Goal: Information Seeking & Learning: Learn about a topic

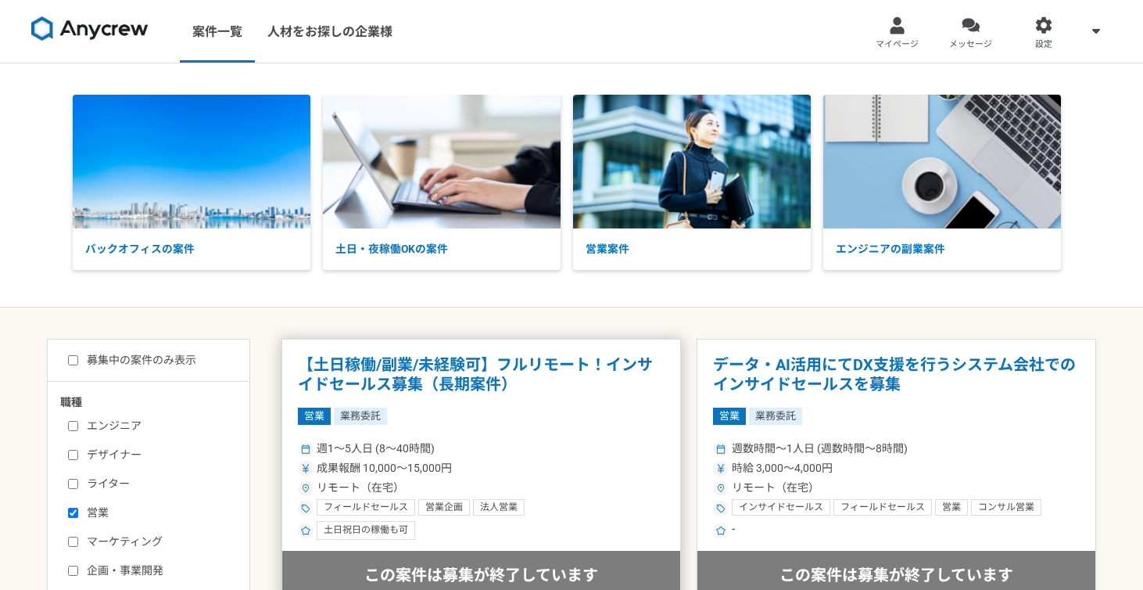
scroll to position [19, 0]
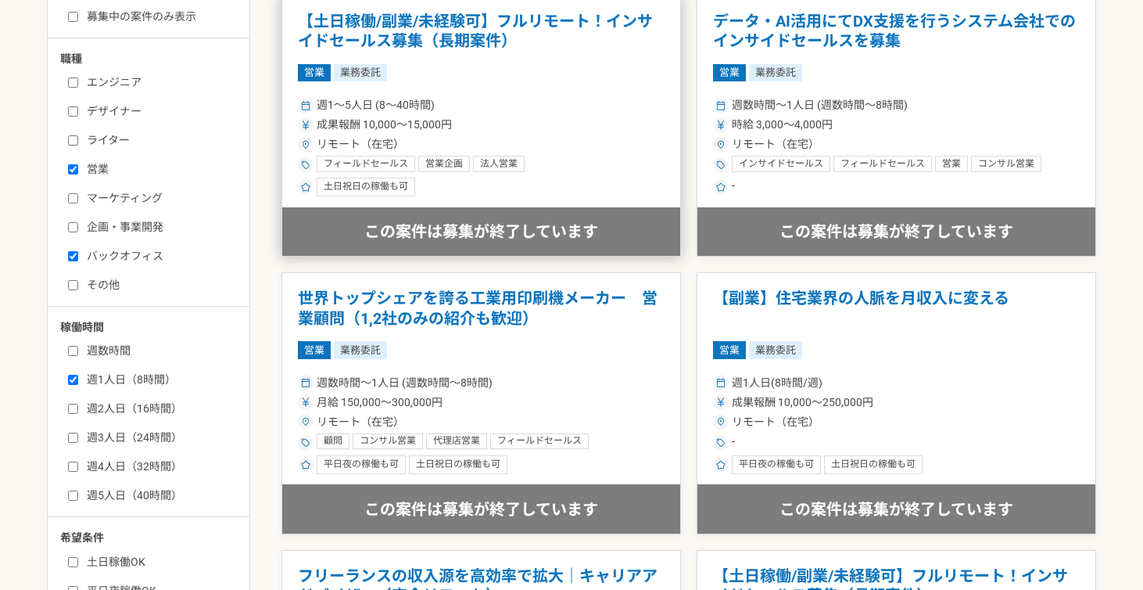
scroll to position [430, 0]
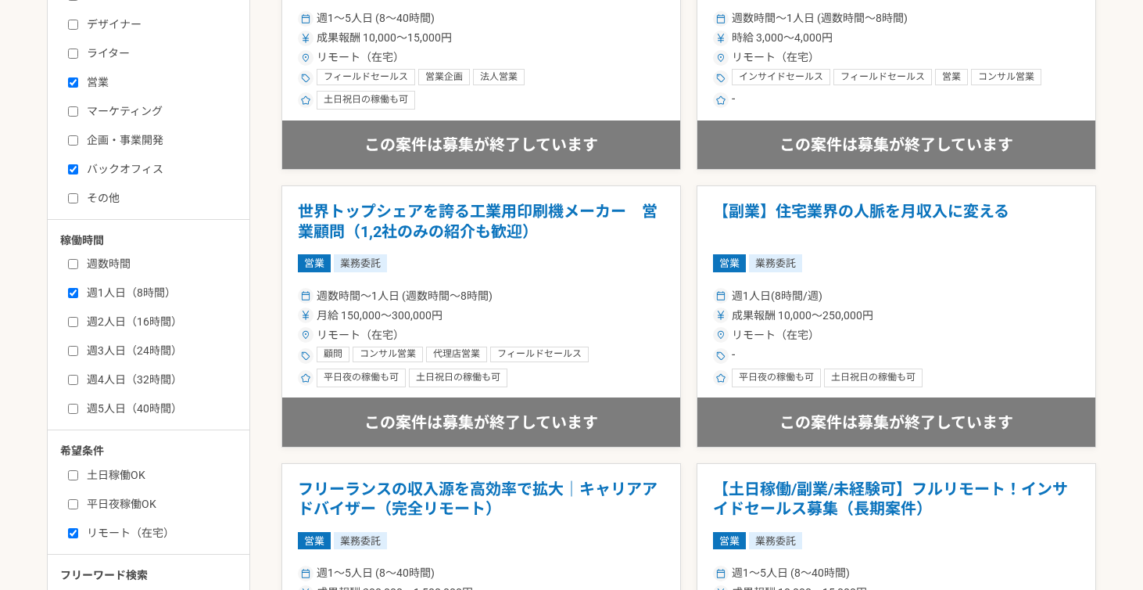
click at [78, 322] on label "週2人日（16時間）" at bounding box center [158, 322] width 180 height 16
click at [78, 322] on input "週2人日（16時間）" at bounding box center [73, 322] width 10 height 10
checkbox input "true"
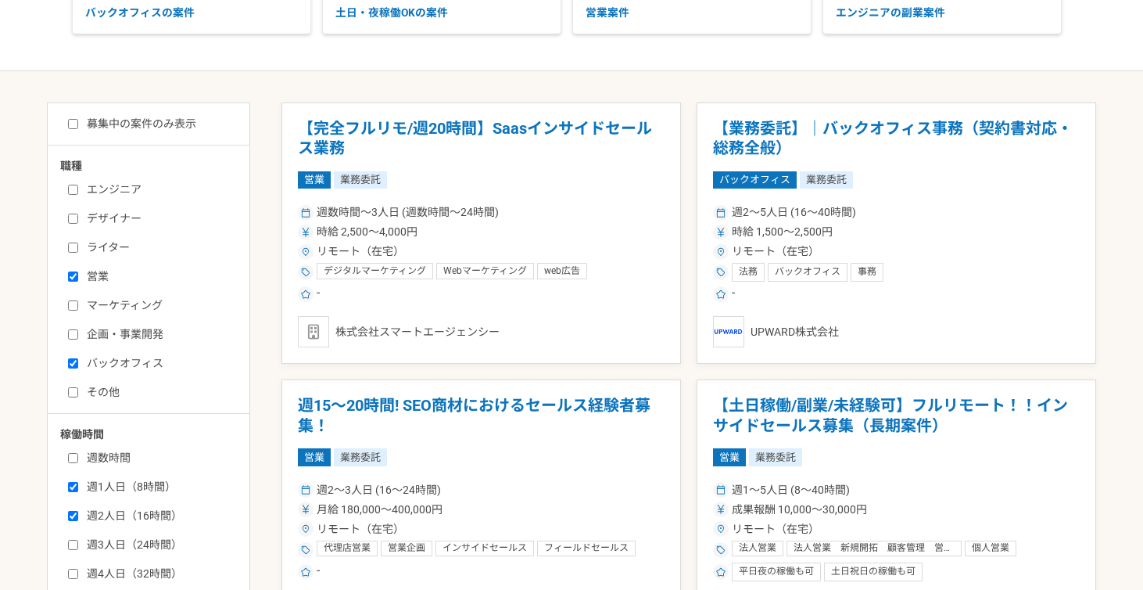
scroll to position [221, 0]
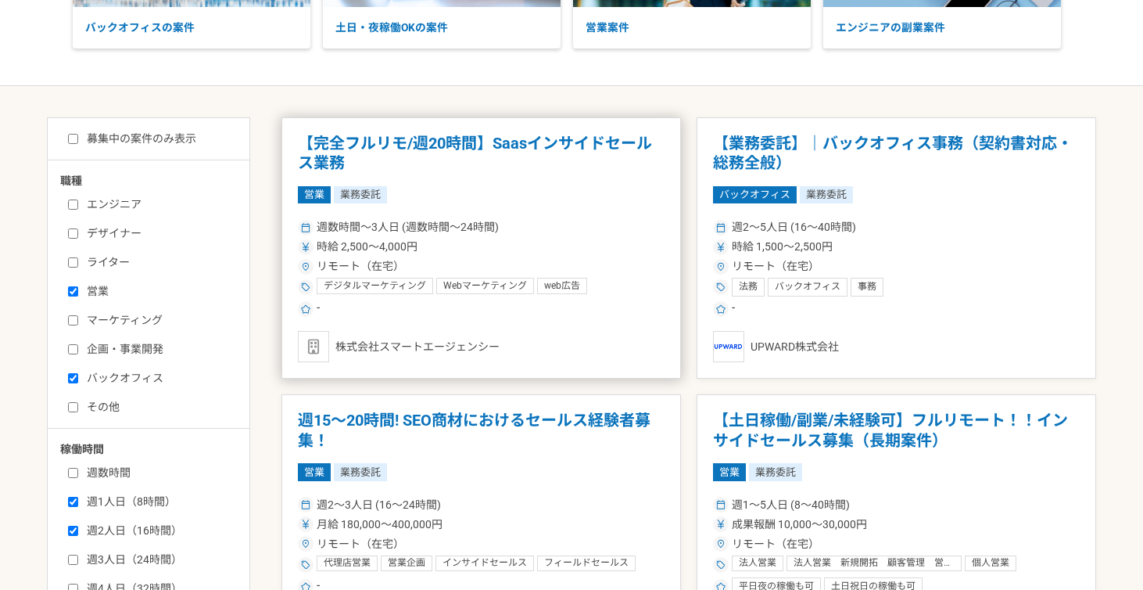
click at [633, 138] on h1 "【完全フルリモ/週20時間】Saasインサイドセールス業務" at bounding box center [481, 154] width 367 height 40
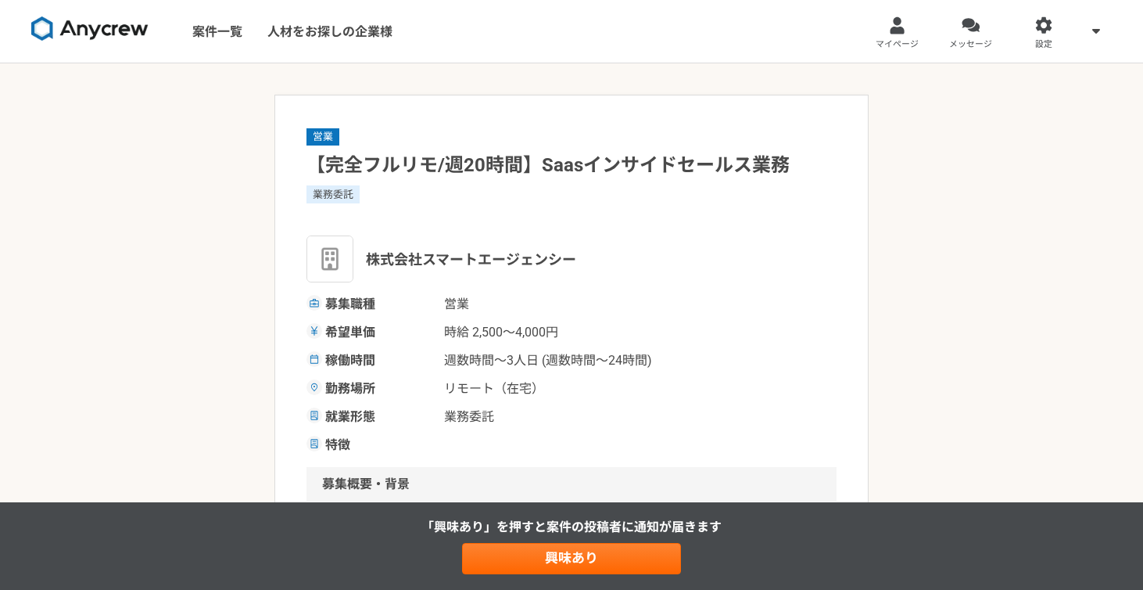
click at [109, 29] on img at bounding box center [89, 28] width 117 height 25
